Goal: Browse casually

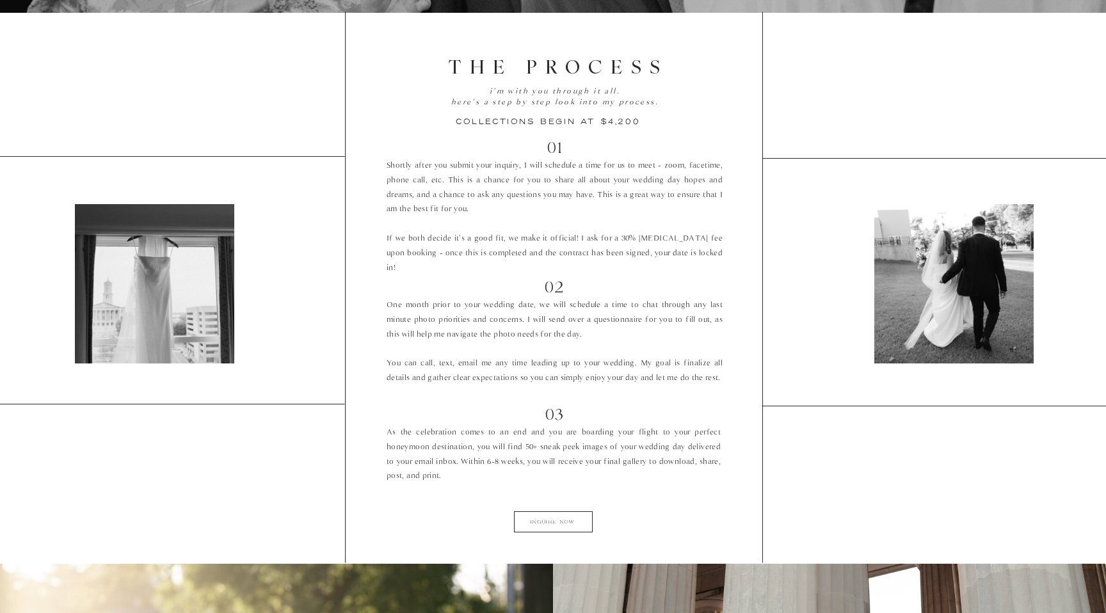
scroll to position [2007, 0]
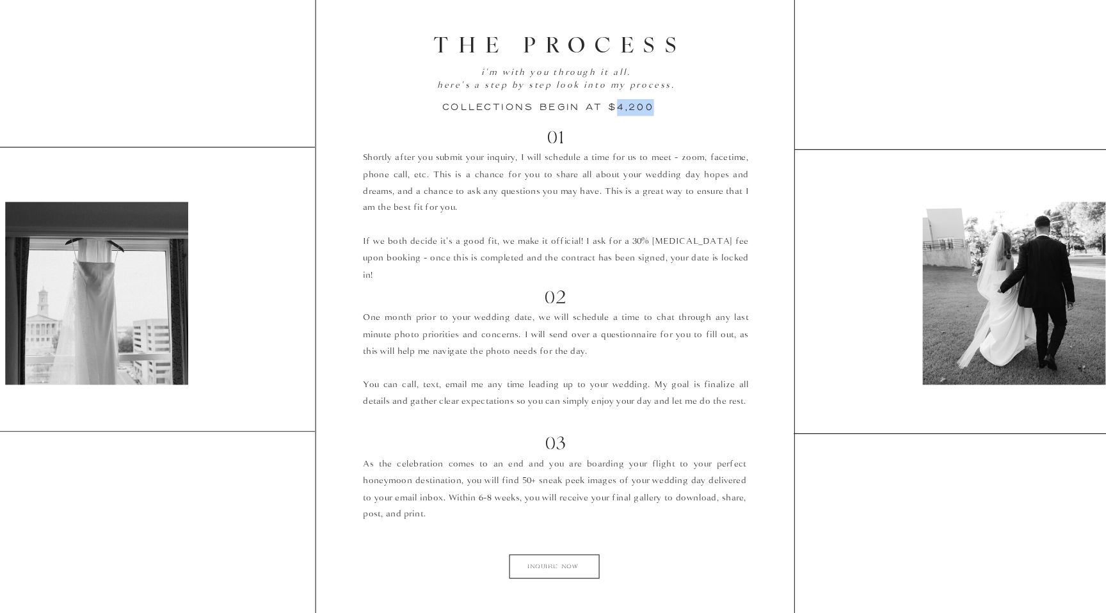
drag, startPoint x: 609, startPoint y: 120, endPoint x: 655, endPoint y: 120, distance: 45.4
click at [655, 120] on h3 "collections begin at $4,200" at bounding box center [559, 119] width 206 height 13
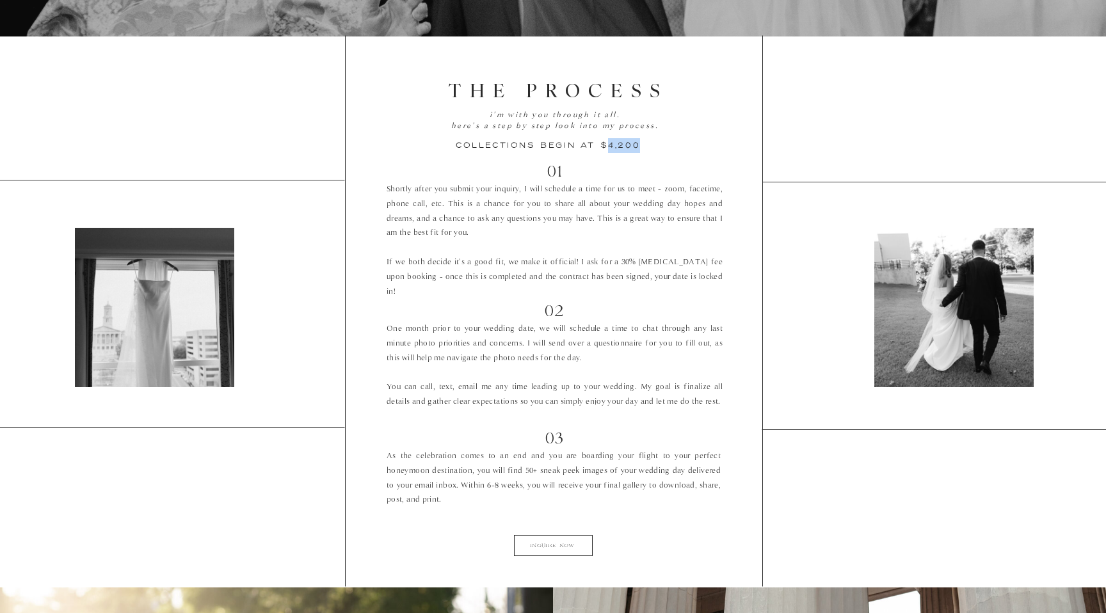
scroll to position [1972, 0]
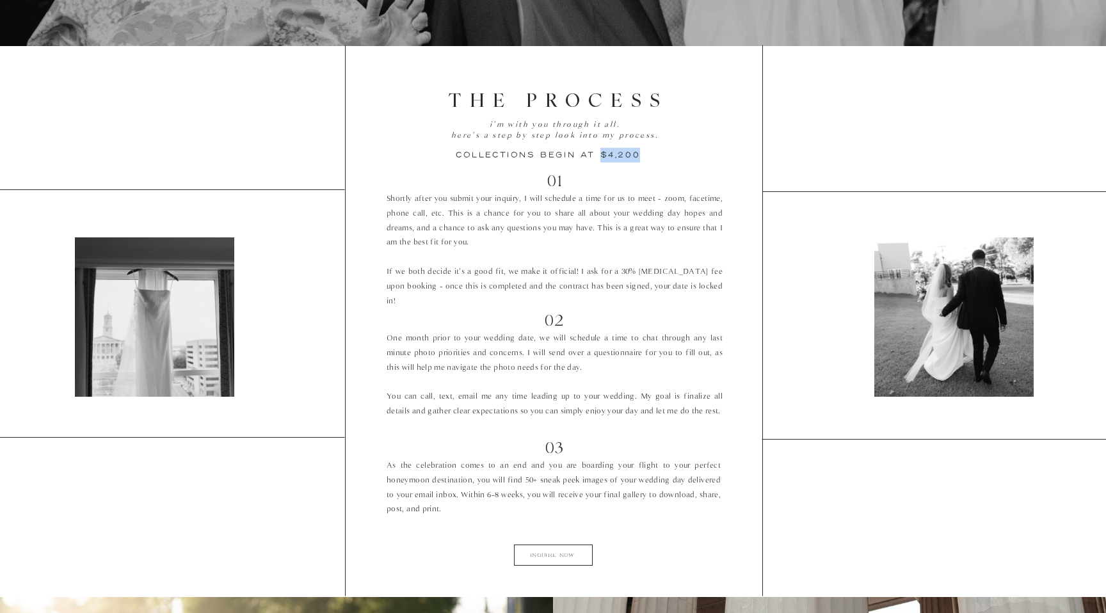
drag, startPoint x: 598, startPoint y: 152, endPoint x: 658, endPoint y: 152, distance: 60.2
click at [658, 152] on h3 "collections begin at $4,200" at bounding box center [559, 154] width 206 height 13
click at [621, 150] on h3 "collections begin at $4,200" at bounding box center [559, 154] width 206 height 13
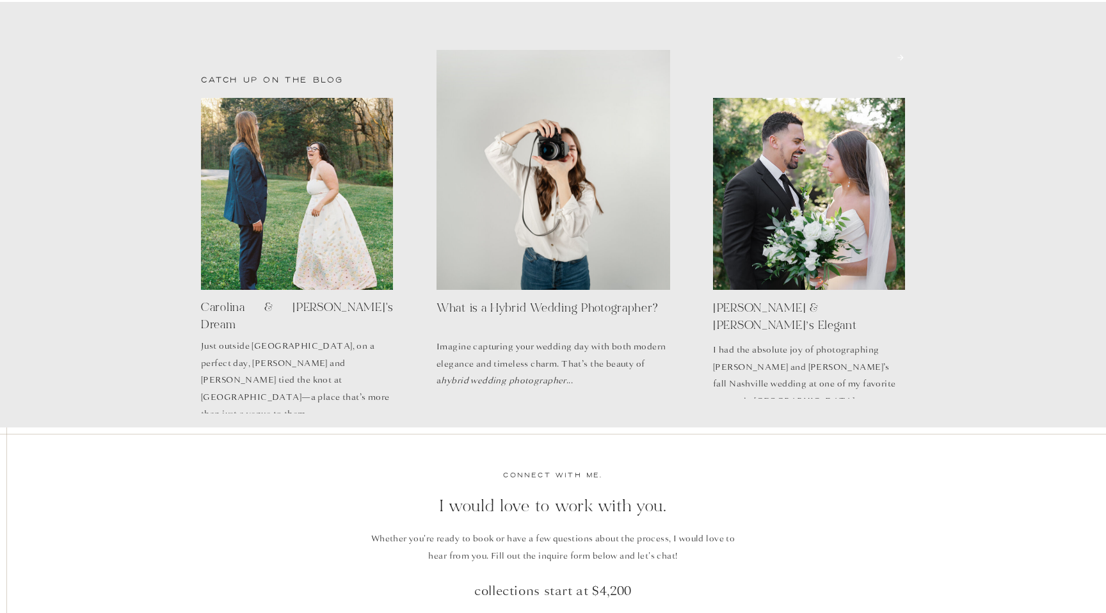
scroll to position [3516, 0]
click at [247, 185] on div at bounding box center [297, 193] width 192 height 192
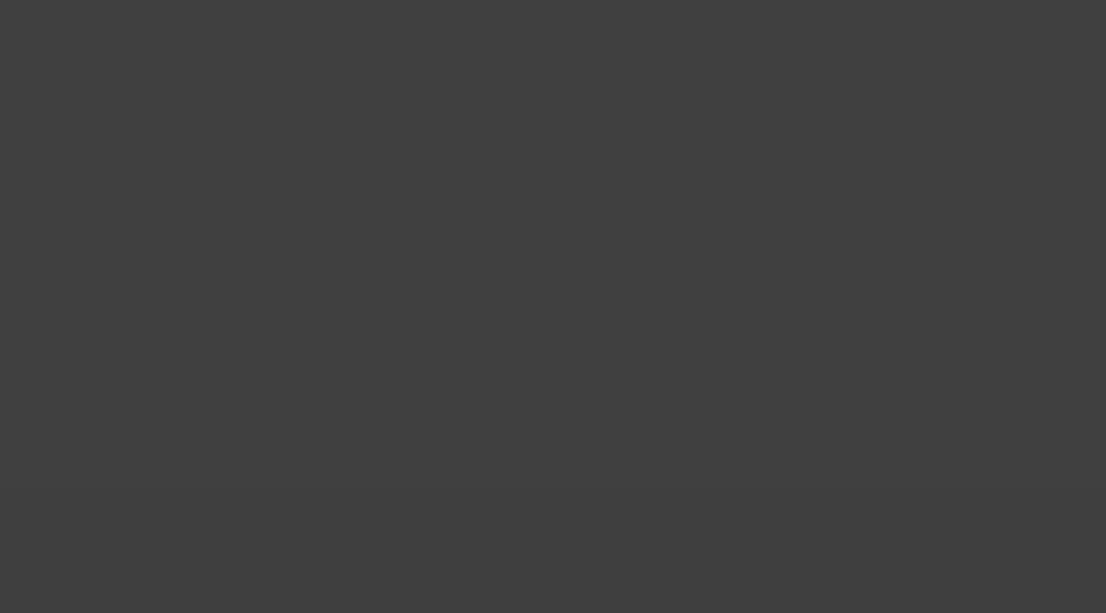
scroll to position [3516, 0]
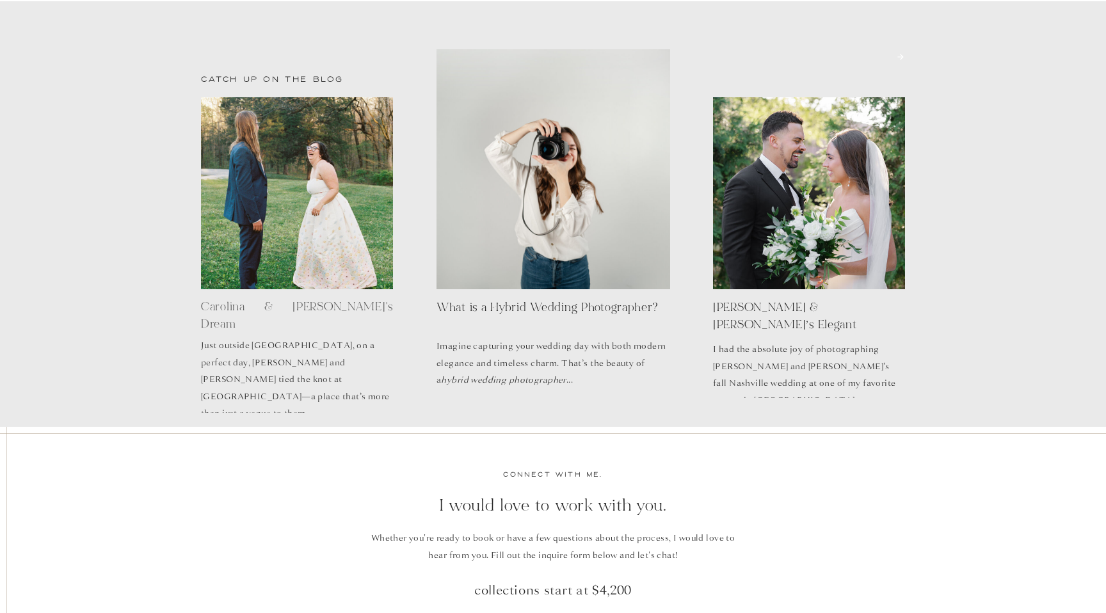
click at [266, 311] on h3 "Carolina & [PERSON_NAME]'s Dream Wedding on the Farm" at bounding box center [297, 316] width 192 height 35
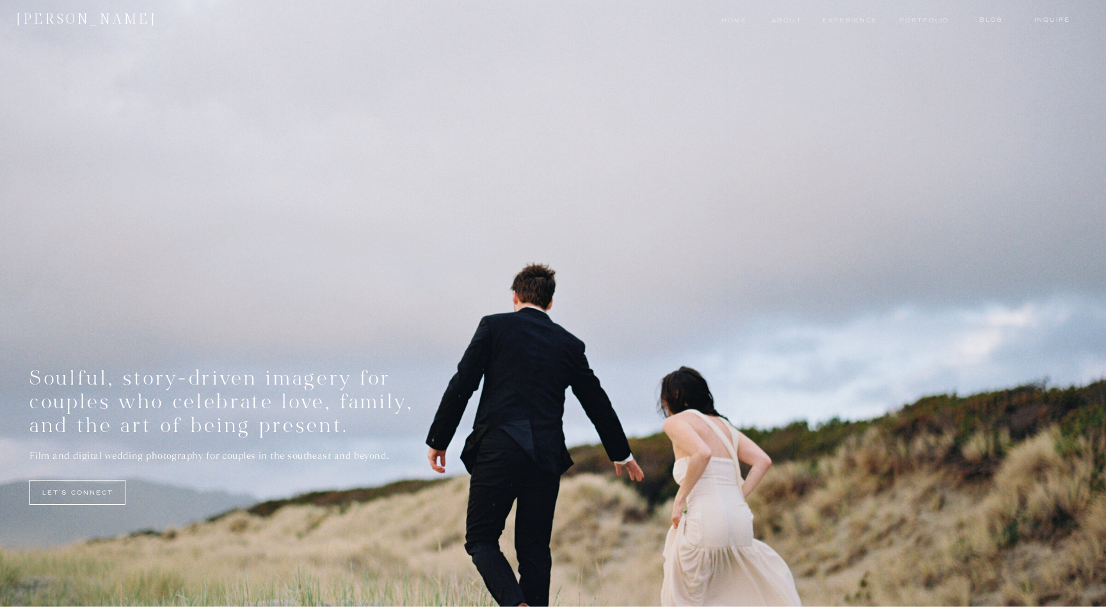
scroll to position [0, 0]
